Goal: Transaction & Acquisition: Book appointment/travel/reservation

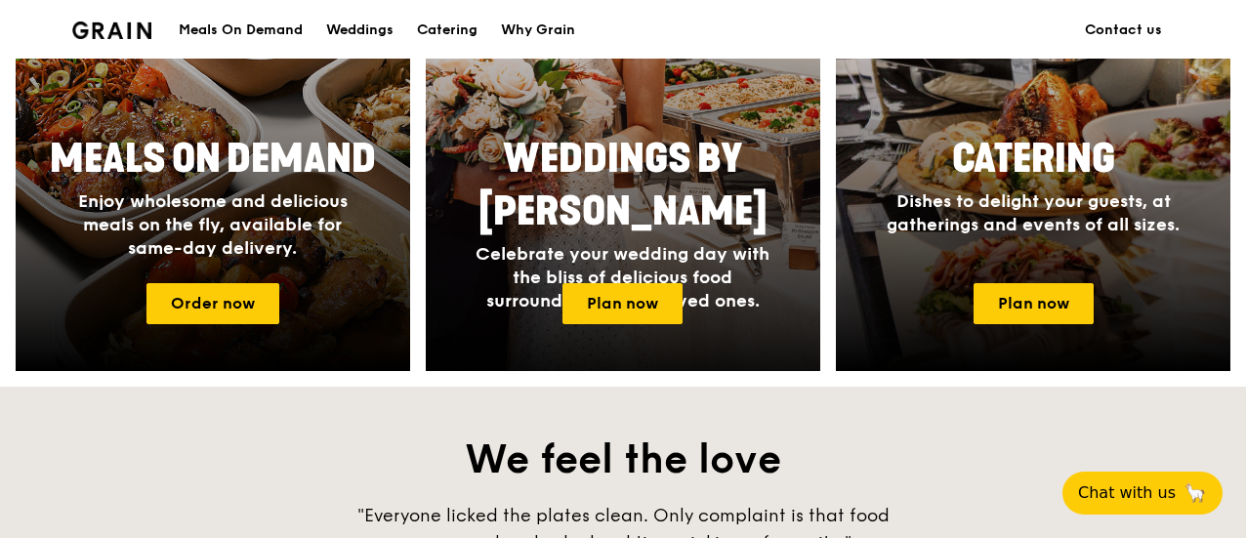
scroll to position [879, 0]
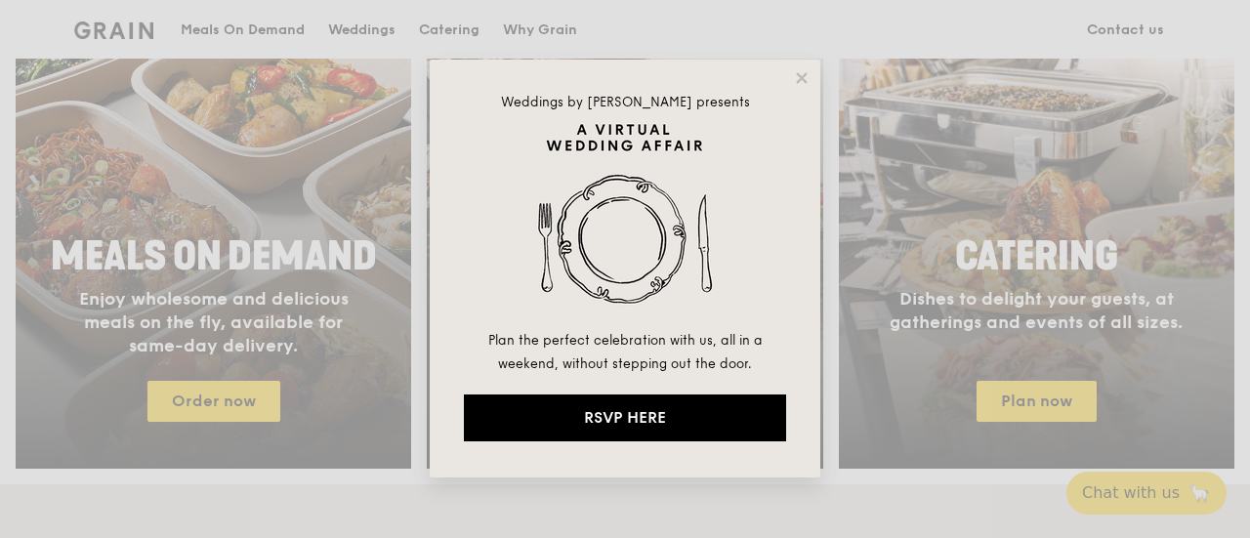
click at [1017, 418] on div "Weddings by [PERSON_NAME] presents Plan the perfect celebration with us, all in…" at bounding box center [625, 269] width 1250 height 538
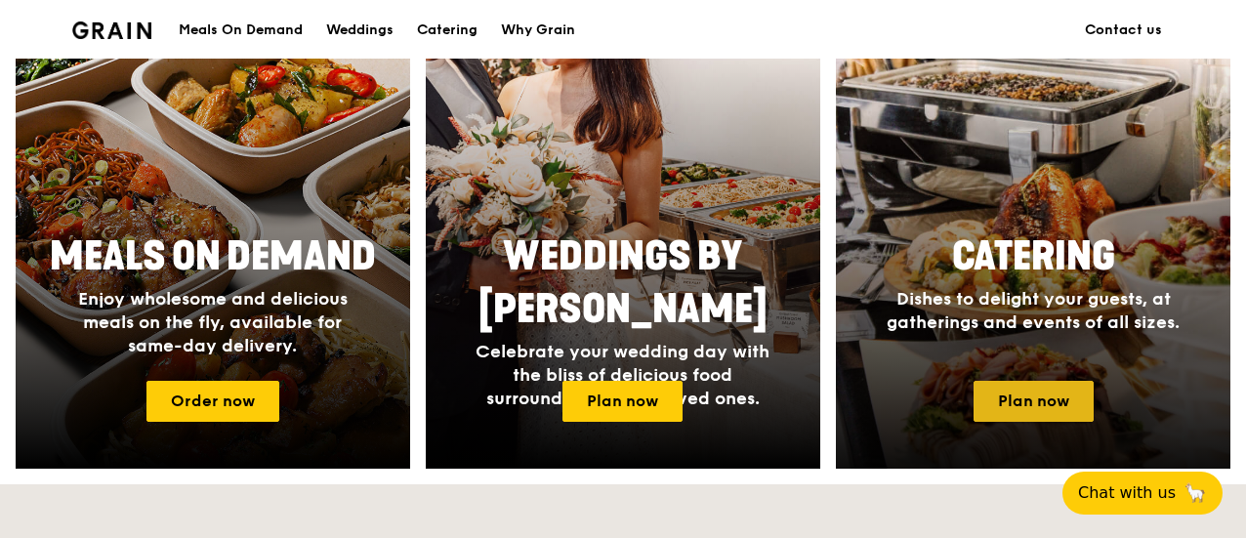
click at [1041, 418] on link "Plan now" at bounding box center [1033, 401] width 120 height 41
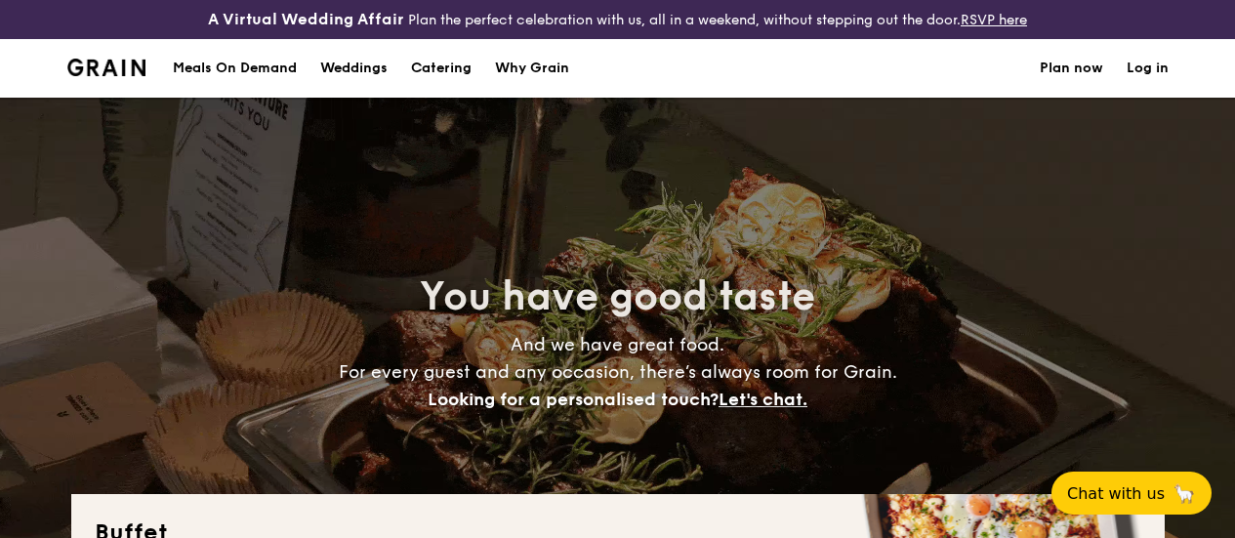
select select
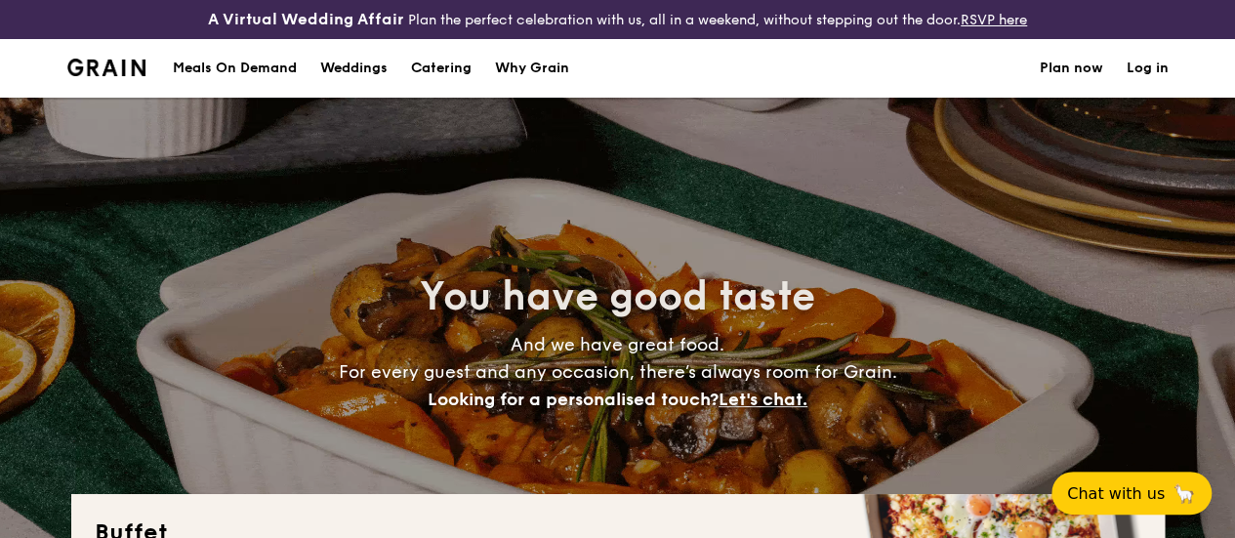
click at [456, 80] on h1 "Catering" at bounding box center [441, 68] width 61 height 59
